Goal: Information Seeking & Learning: Understand process/instructions

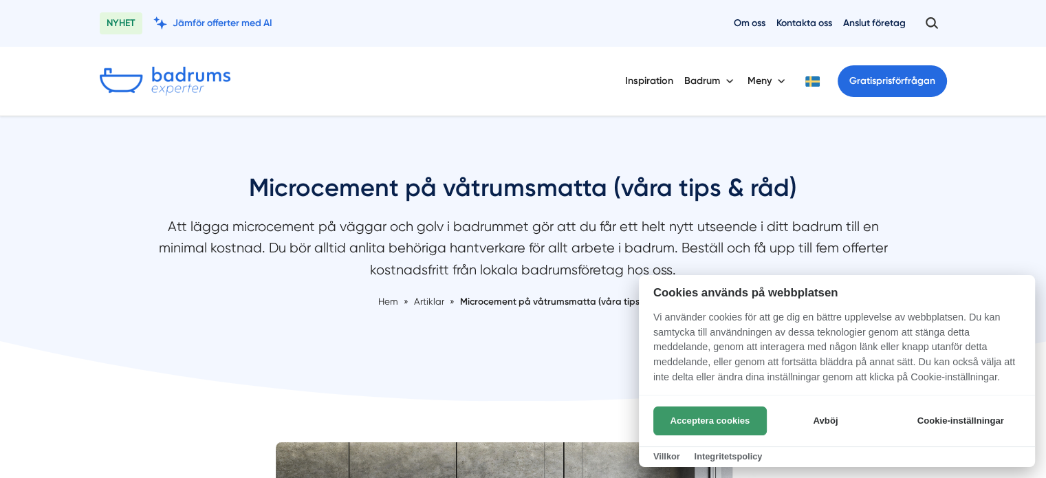
click at [713, 415] on button "Acceptera cookies" at bounding box center [711, 421] width 114 height 29
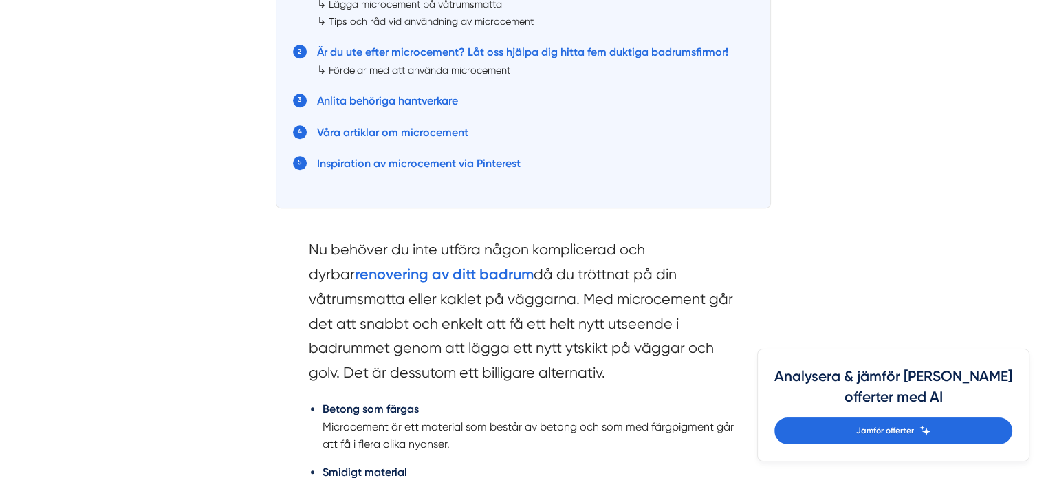
scroll to position [963, 0]
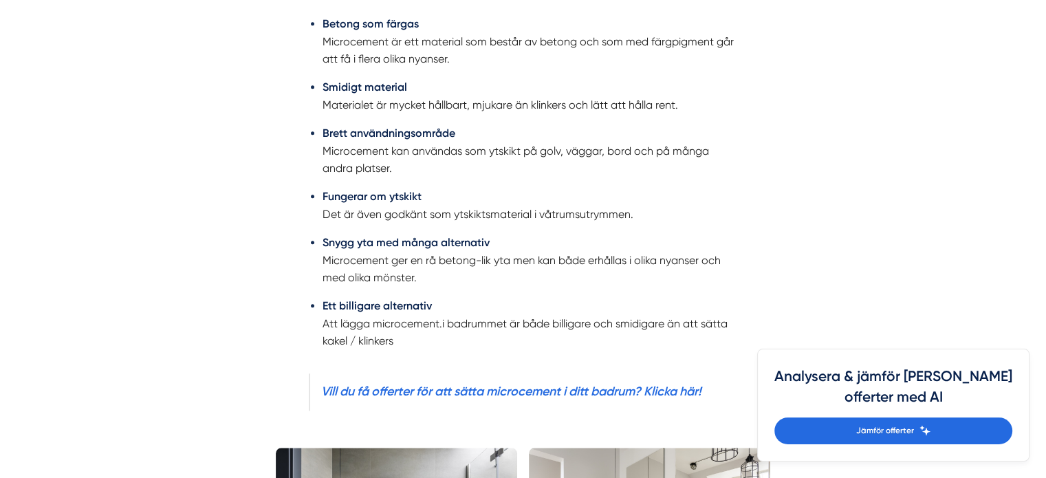
drag, startPoint x: 270, startPoint y: 214, endPoint x: 267, endPoint y: 226, distance: 12.7
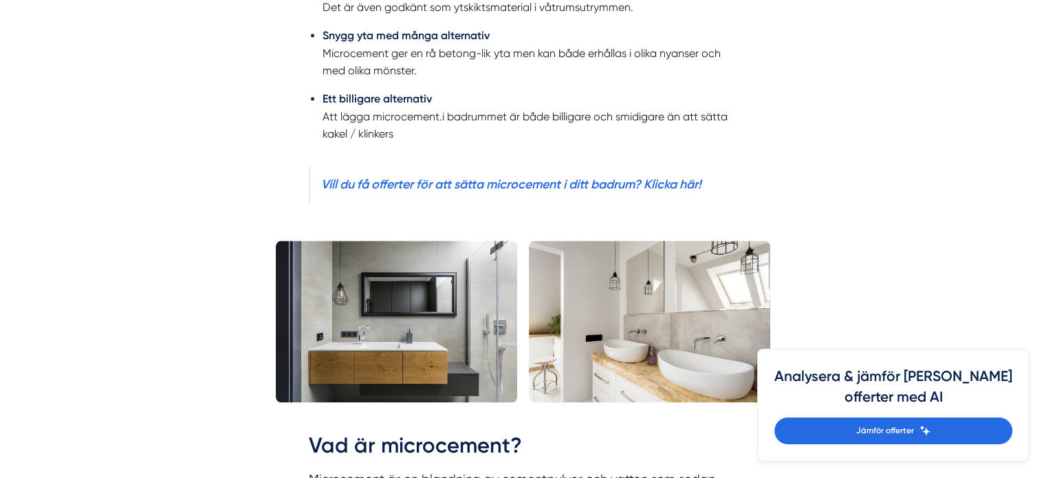
scroll to position [1552, 0]
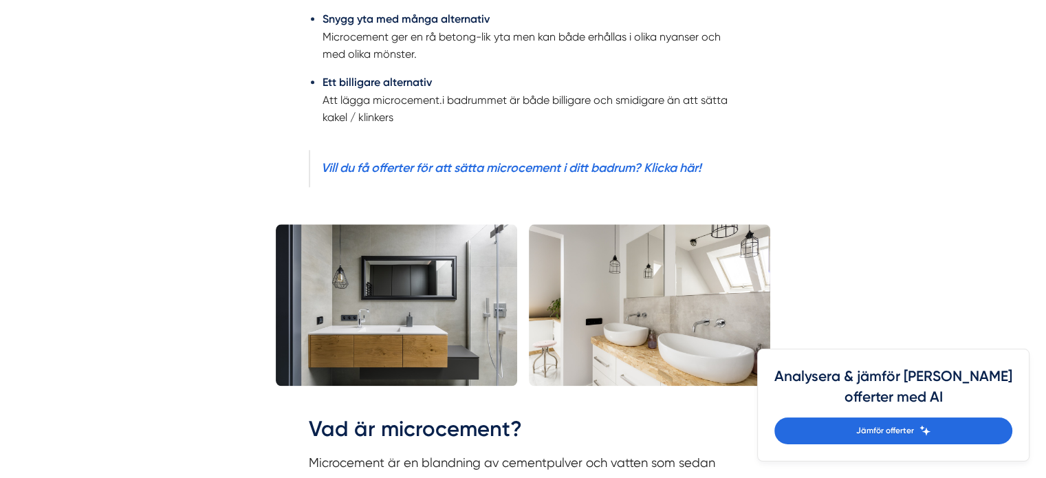
drag, startPoint x: 261, startPoint y: 151, endPoint x: 255, endPoint y: 174, distance: 23.7
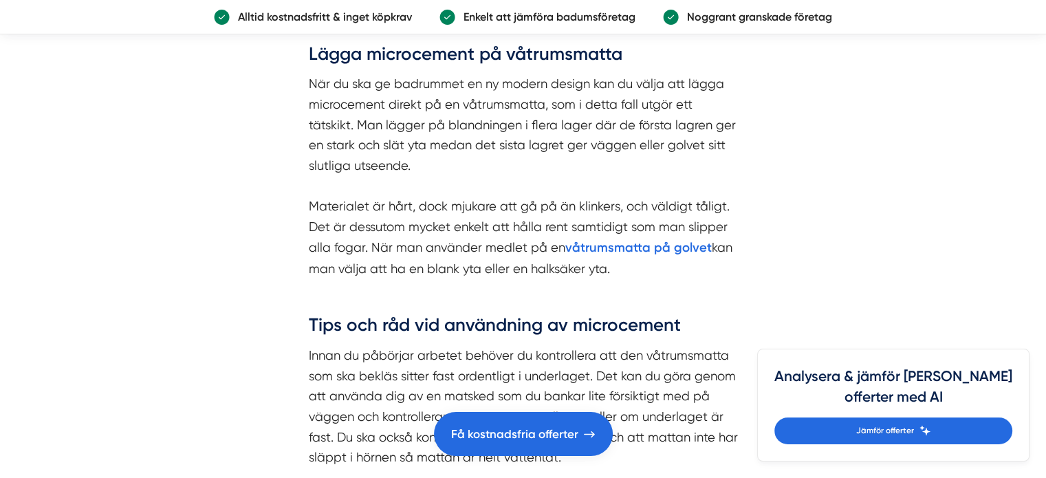
scroll to position [2246, 0]
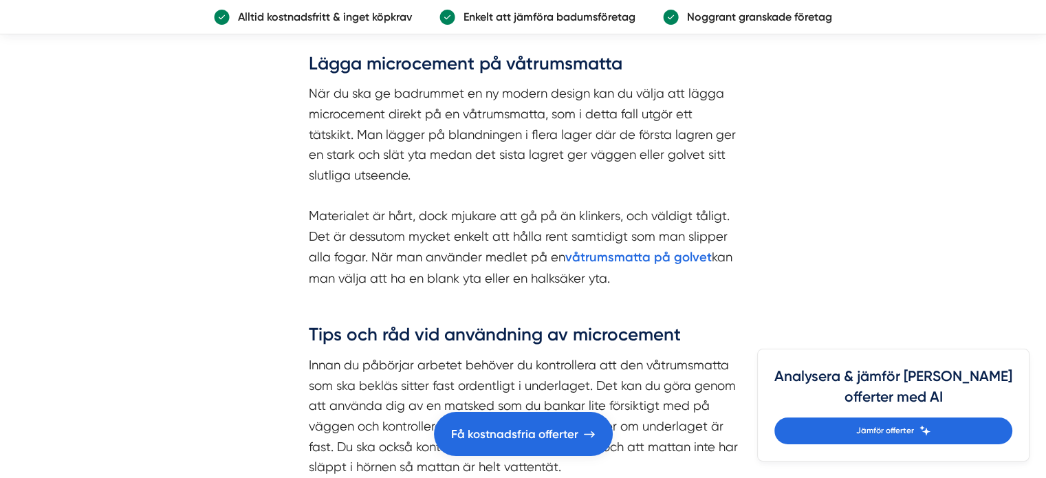
drag, startPoint x: 215, startPoint y: 149, endPoint x: 217, endPoint y: 136, distance: 13.4
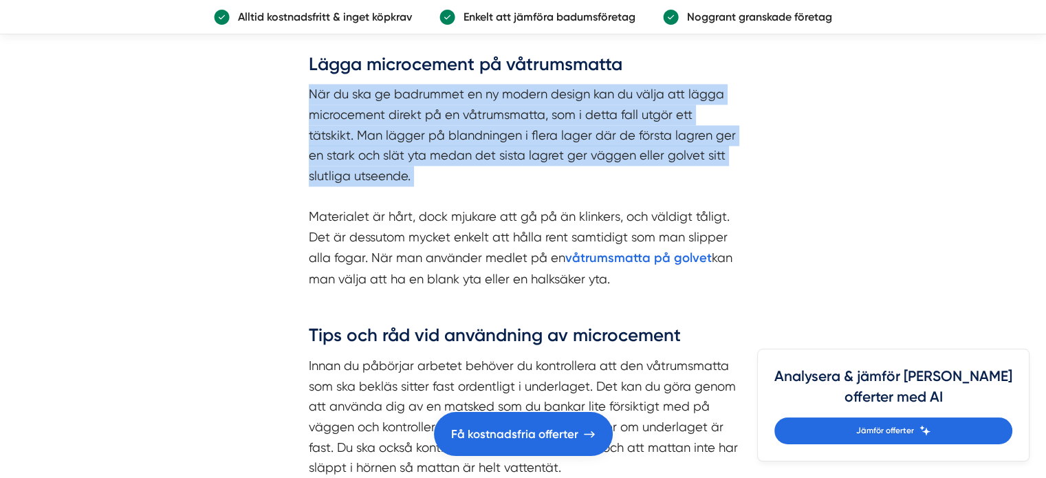
drag, startPoint x: 275, startPoint y: 89, endPoint x: 510, endPoint y: 200, distance: 259.7
click at [510, 200] on div "Vad är microcement? Microcement är en blandning av cementpulver och vatten som …" at bounding box center [523, 169] width 495 height 908
click at [510, 200] on p "När du ska ge badrummet en ny modern design kan du välja att lägga microcement …" at bounding box center [523, 186] width 429 height 205
drag, startPoint x: 510, startPoint y: 200, endPoint x: 671, endPoint y: 64, distance: 210.9
click at [671, 64] on div "Vad är microcement? Microcement är en blandning av cementpulver och vatten som …" at bounding box center [523, 163] width 429 height 859
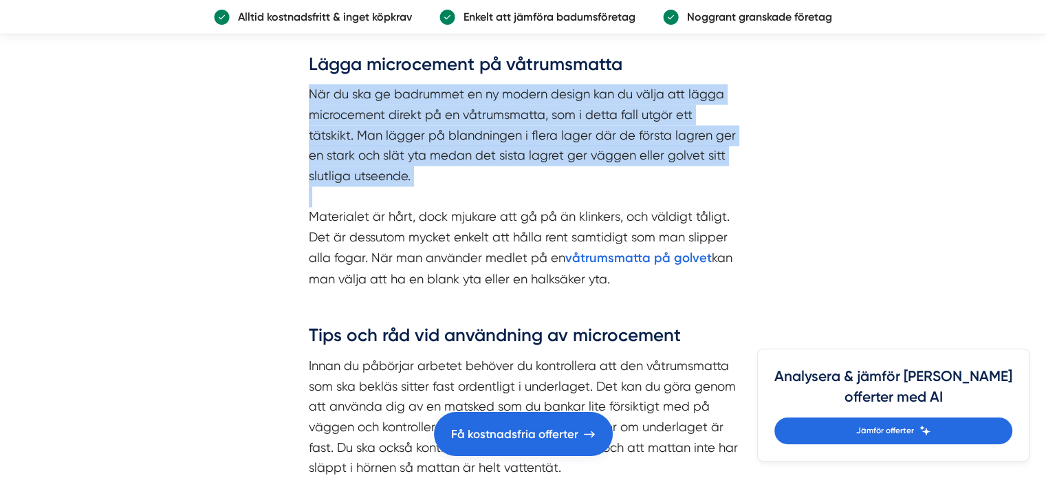
click at [671, 64] on h3 "Lägga microcement på våtrumsmatta" at bounding box center [523, 68] width 429 height 32
drag, startPoint x: 671, startPoint y: 64, endPoint x: 675, endPoint y: 178, distance: 114.3
click at [675, 178] on div "Vad är microcement? Microcement är en blandning av cementpulver och vatten som …" at bounding box center [523, 163] width 429 height 859
click at [675, 178] on p "När du ska ge badrummet en ny modern design kan du välja att lägga microcement …" at bounding box center [523, 186] width 429 height 205
drag, startPoint x: 675, startPoint y: 178, endPoint x: 685, endPoint y: 72, distance: 106.4
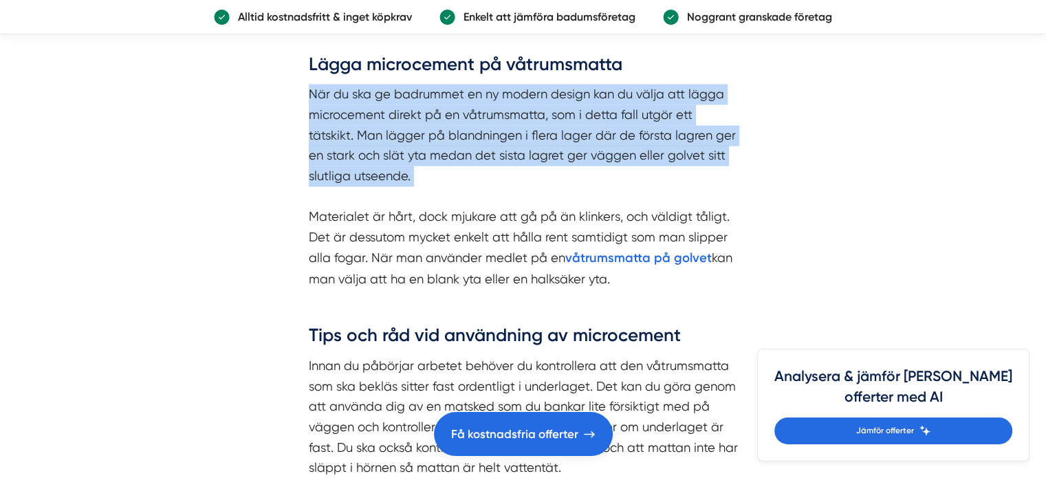
click at [685, 72] on div "Vad är microcement? Microcement är en blandning av cementpulver och vatten som …" at bounding box center [523, 163] width 429 height 859
click at [685, 72] on h3 "Lägga microcement på våtrumsmatta" at bounding box center [523, 68] width 429 height 32
drag, startPoint x: 685, startPoint y: 72, endPoint x: 669, endPoint y: 177, distance: 106.4
click at [669, 177] on div "Vad är microcement? Microcement är en blandning av cementpulver och vatten som …" at bounding box center [523, 163] width 429 height 859
click at [669, 177] on p "När du ska ge badrummet en ny modern design kan du välja att lägga microcement …" at bounding box center [523, 186] width 429 height 205
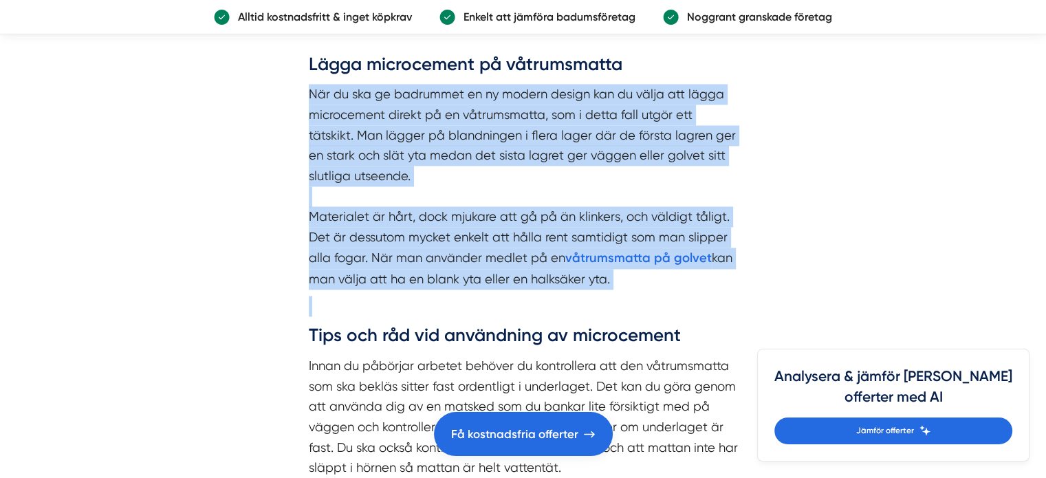
drag, startPoint x: 669, startPoint y: 177, endPoint x: 658, endPoint y: 291, distance: 114.0
click at [658, 291] on div "Vad är microcement? Microcement är en blandning av cementpulver och vatten som …" at bounding box center [523, 163] width 429 height 859
drag, startPoint x: 658, startPoint y: 291, endPoint x: 656, endPoint y: 174, distance: 117.0
click at [656, 174] on div "Vad är microcement? Microcement är en blandning av cementpulver och vatten som …" at bounding box center [523, 163] width 429 height 859
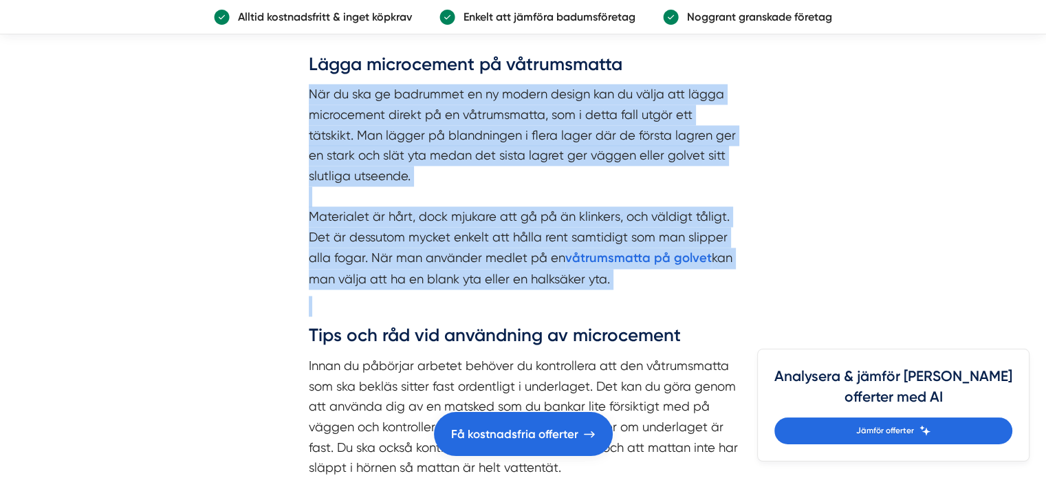
click at [656, 174] on p "När du ska ge badrummet en ny modern design kan du välja att lägga microcement …" at bounding box center [523, 186] width 429 height 205
drag, startPoint x: 654, startPoint y: 262, endPoint x: 652, endPoint y: 277, distance: 15.2
click at [652, 277] on p "När du ska ge badrummet en ny modern design kan du välja att lägga microcement …" at bounding box center [523, 186] width 429 height 205
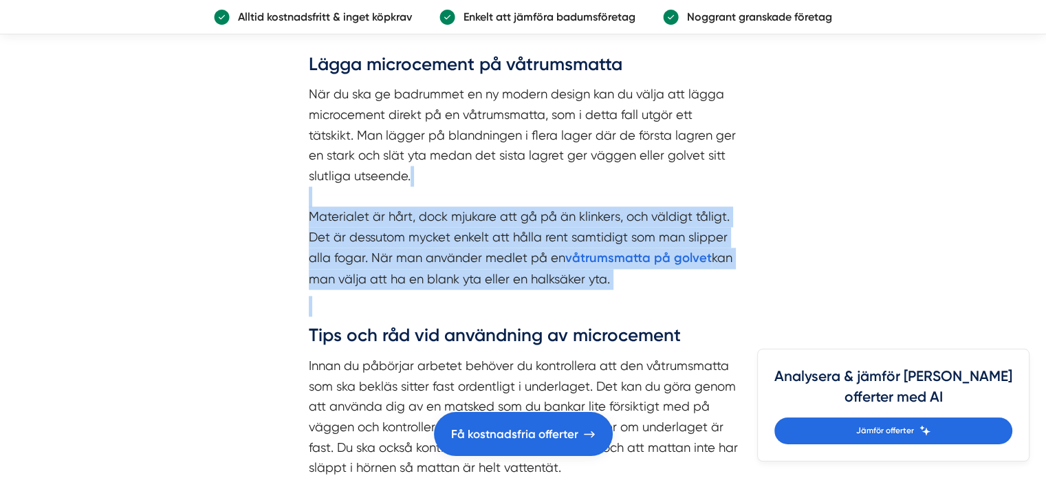
drag, startPoint x: 652, startPoint y: 277, endPoint x: 647, endPoint y: 193, distance: 84.1
click at [647, 196] on p "När du ska ge badrummet en ny modern design kan du välja att lägga microcement …" at bounding box center [523, 186] width 429 height 205
click at [647, 193] on p "När du ska ge badrummet en ny modern design kan du välja att lägga microcement …" at bounding box center [523, 186] width 429 height 205
drag, startPoint x: 647, startPoint y: 193, endPoint x: 640, endPoint y: 294, distance: 100.7
click at [640, 294] on div "Vad är microcement? Microcement är en blandning av cementpulver och vatten som …" at bounding box center [523, 163] width 429 height 859
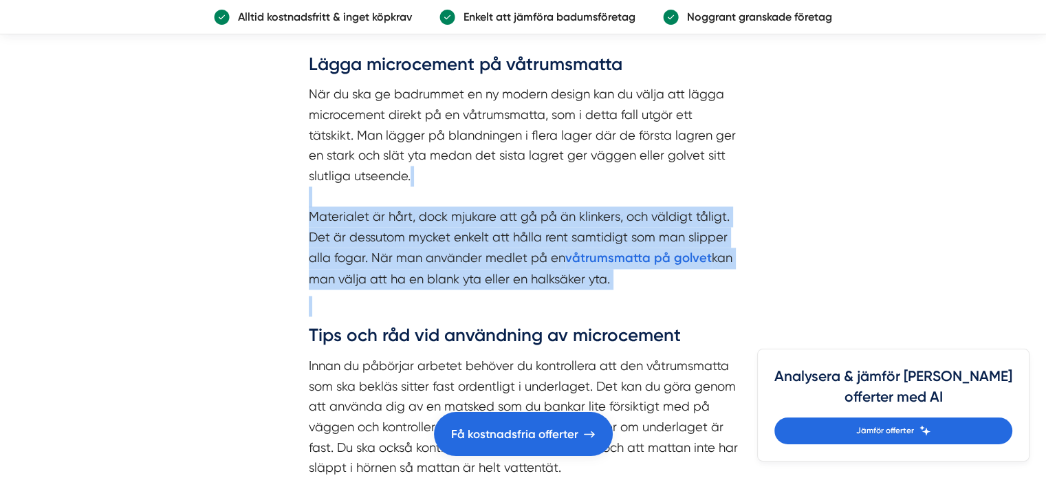
click at [639, 294] on div "Vad är microcement? Microcement är en blandning av cementpulver och vatten som …" at bounding box center [523, 163] width 429 height 859
drag, startPoint x: 639, startPoint y: 294, endPoint x: 640, endPoint y: 195, distance: 98.4
click at [640, 195] on div "Vad är microcement? Microcement är en blandning av cementpulver och vatten som …" at bounding box center [523, 163] width 429 height 859
click at [640, 195] on p "När du ska ge badrummet en ny modern design kan du välja att lägga microcement …" at bounding box center [523, 186] width 429 height 205
drag, startPoint x: 640, startPoint y: 195, endPoint x: 636, endPoint y: 298, distance: 102.6
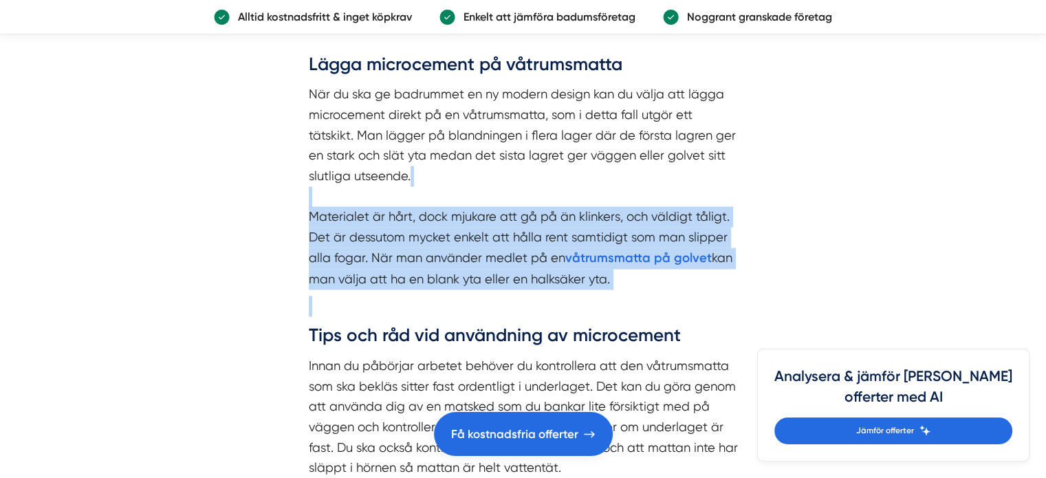
click at [636, 298] on div "Vad är microcement? Microcement är en blandning av cementpulver och vatten som …" at bounding box center [523, 163] width 429 height 859
click at [636, 298] on p at bounding box center [523, 306] width 429 height 21
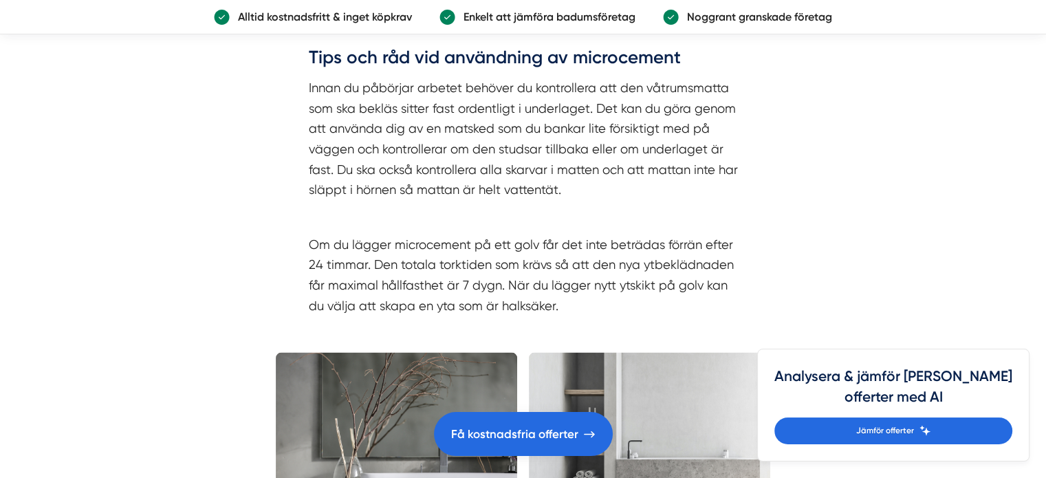
drag, startPoint x: 640, startPoint y: 223, endPoint x: 636, endPoint y: 241, distance: 18.4
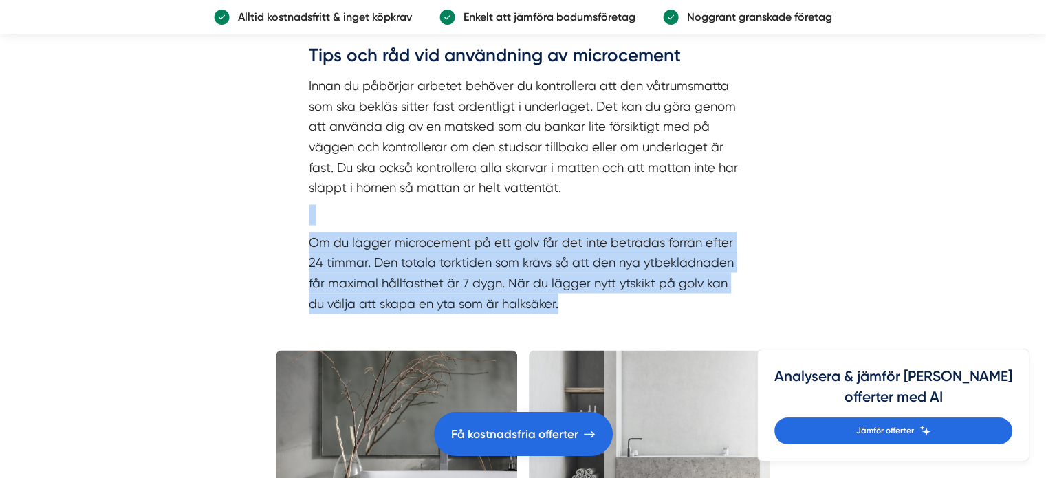
drag, startPoint x: 647, startPoint y: 189, endPoint x: 643, endPoint y: 305, distance: 115.7
click at [642, 305] on p "Om du lägger microcement på ett golv får det inte beträdas förrän efter 24 timm…" at bounding box center [523, 273] width 429 height 82
drag, startPoint x: 642, startPoint y: 305, endPoint x: 650, endPoint y: 198, distance: 107.0
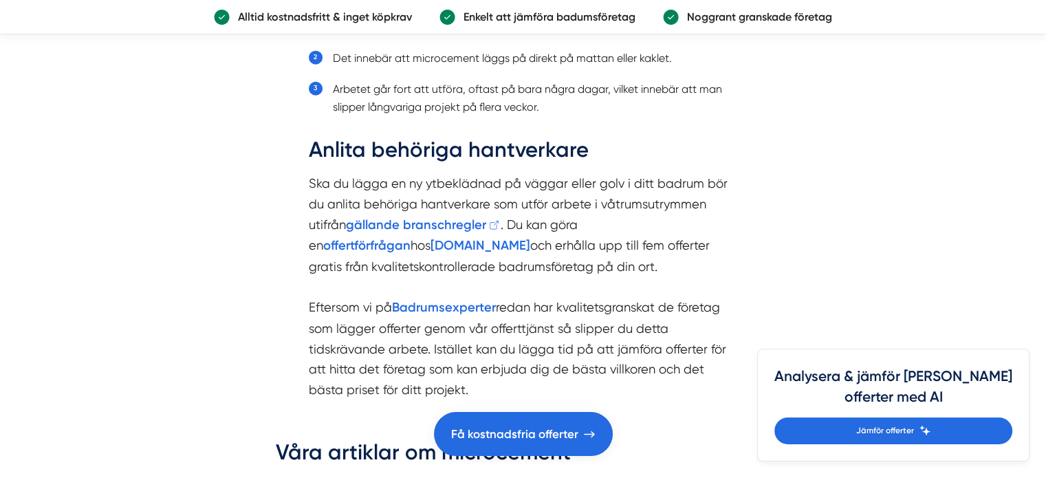
scroll to position [3580, 0]
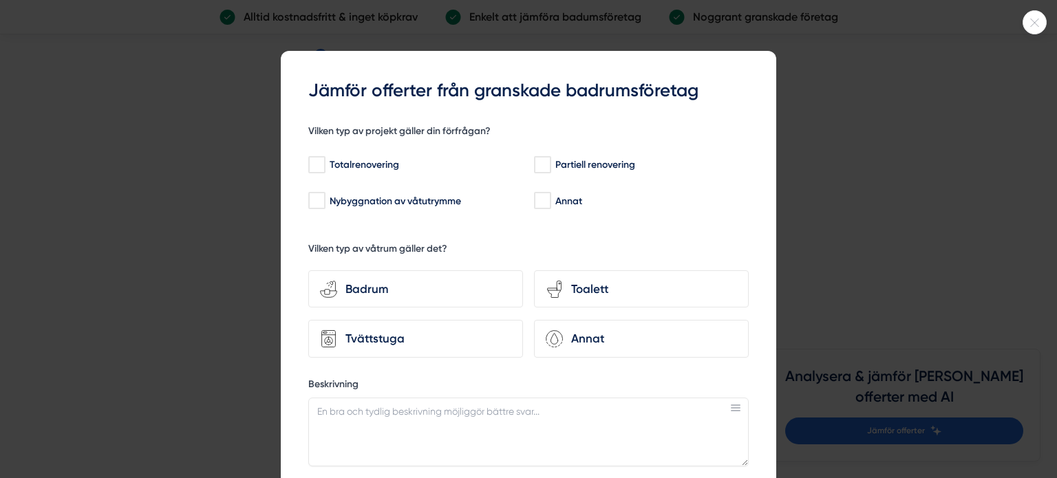
click at [1026, 28] on div at bounding box center [1034, 22] width 24 height 24
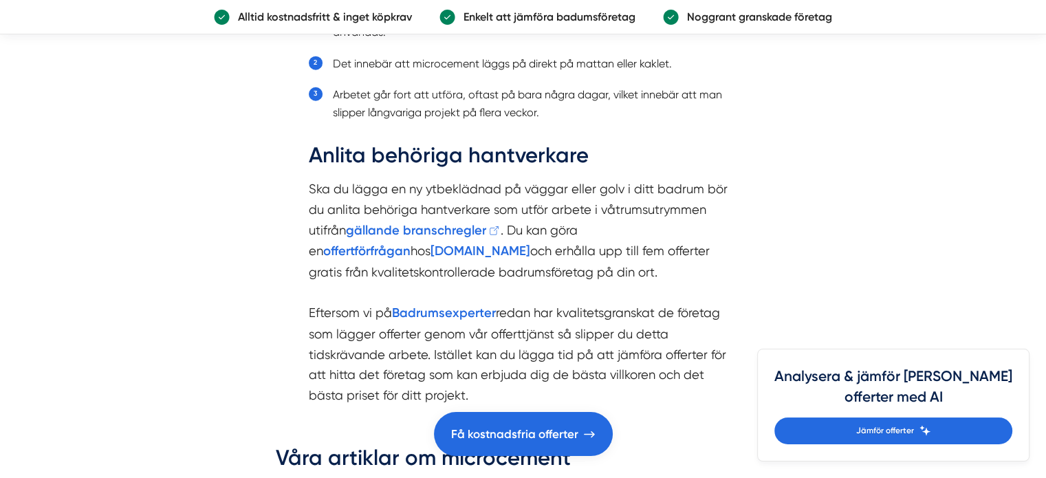
drag, startPoint x: 598, startPoint y: 92, endPoint x: 603, endPoint y: 76, distance: 17.4
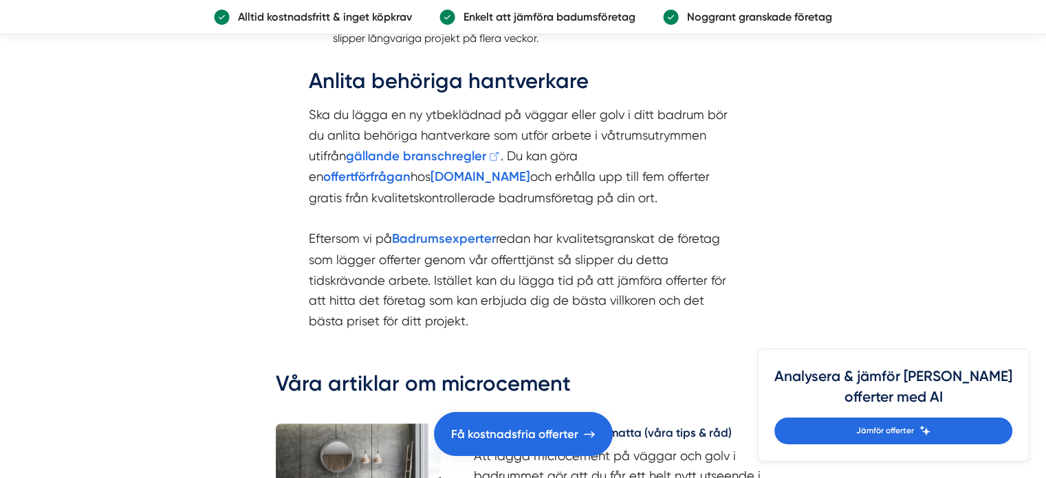
drag, startPoint x: 605, startPoint y: 86, endPoint x: 603, endPoint y: 104, distance: 18.0
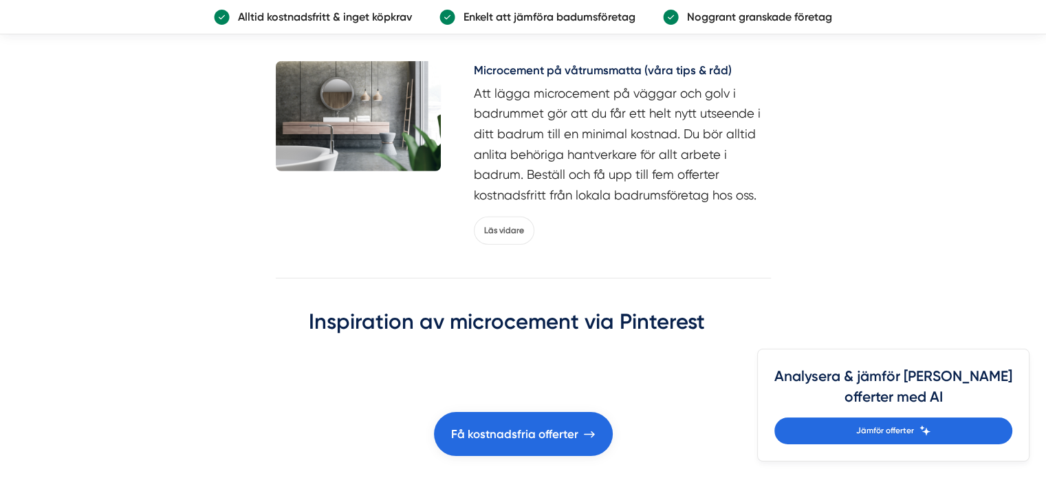
scroll to position [4061, 0]
